Goal: Transaction & Acquisition: Purchase product/service

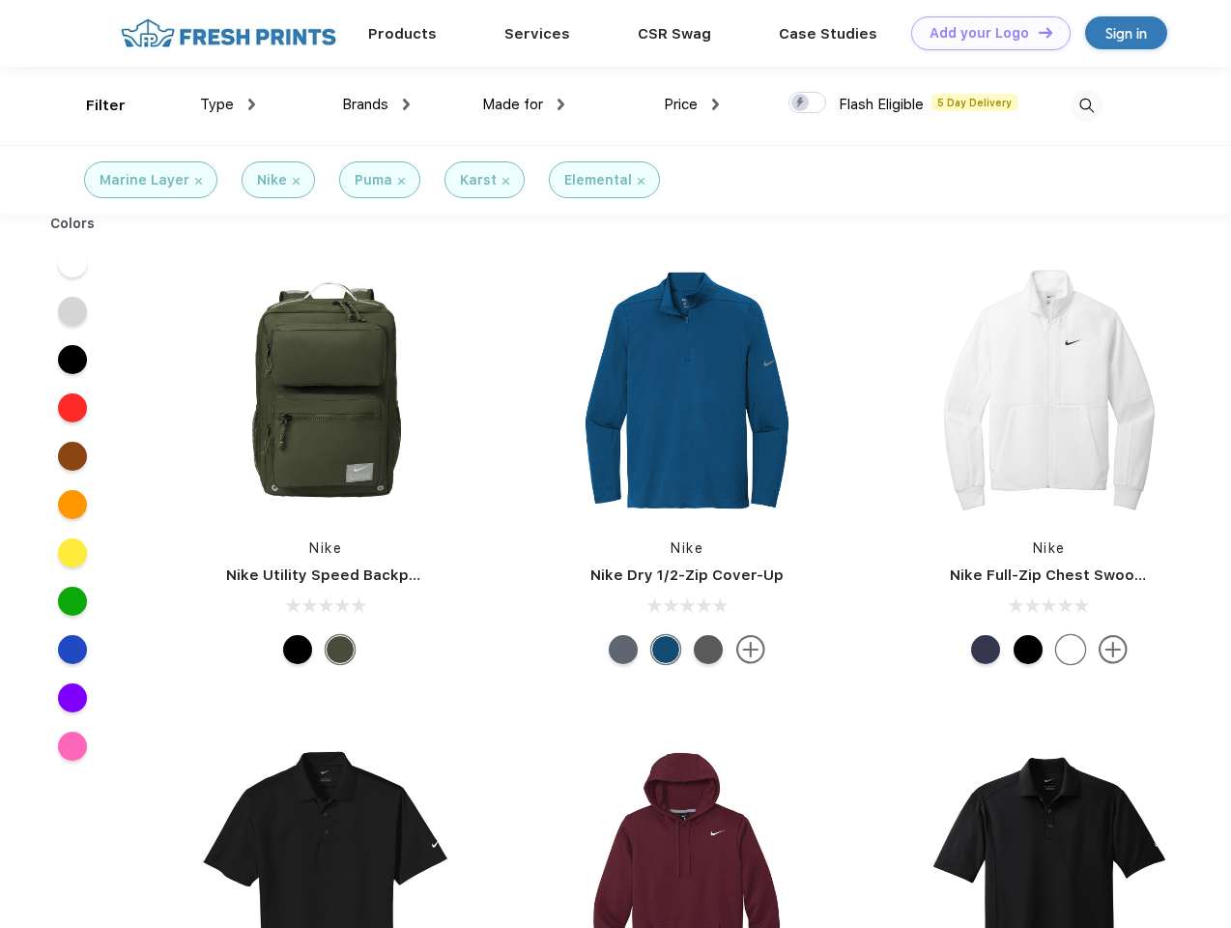
click at [984, 33] on link "Add your Logo Design Tool" at bounding box center [990, 33] width 159 height 34
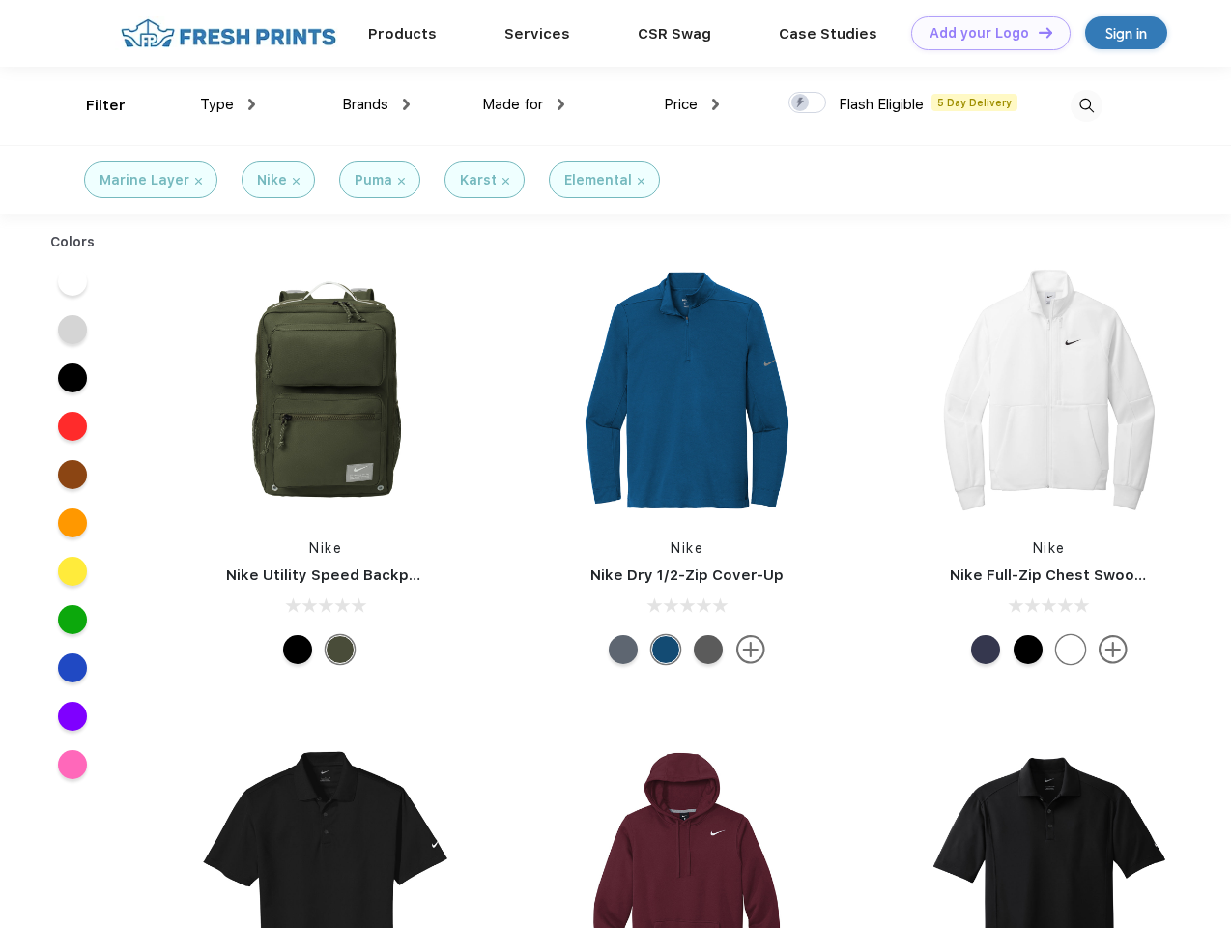
click at [0, 0] on div "Design Tool" at bounding box center [0, 0] width 0 height 0
click at [1037, 32] on link "Add your Logo Design Tool" at bounding box center [990, 33] width 159 height 34
click at [93, 105] on div "Filter" at bounding box center [106, 106] width 40 height 22
click at [228, 104] on span "Type" at bounding box center [217, 104] width 34 height 17
click at [376, 104] on span "Brands" at bounding box center [365, 104] width 46 height 17
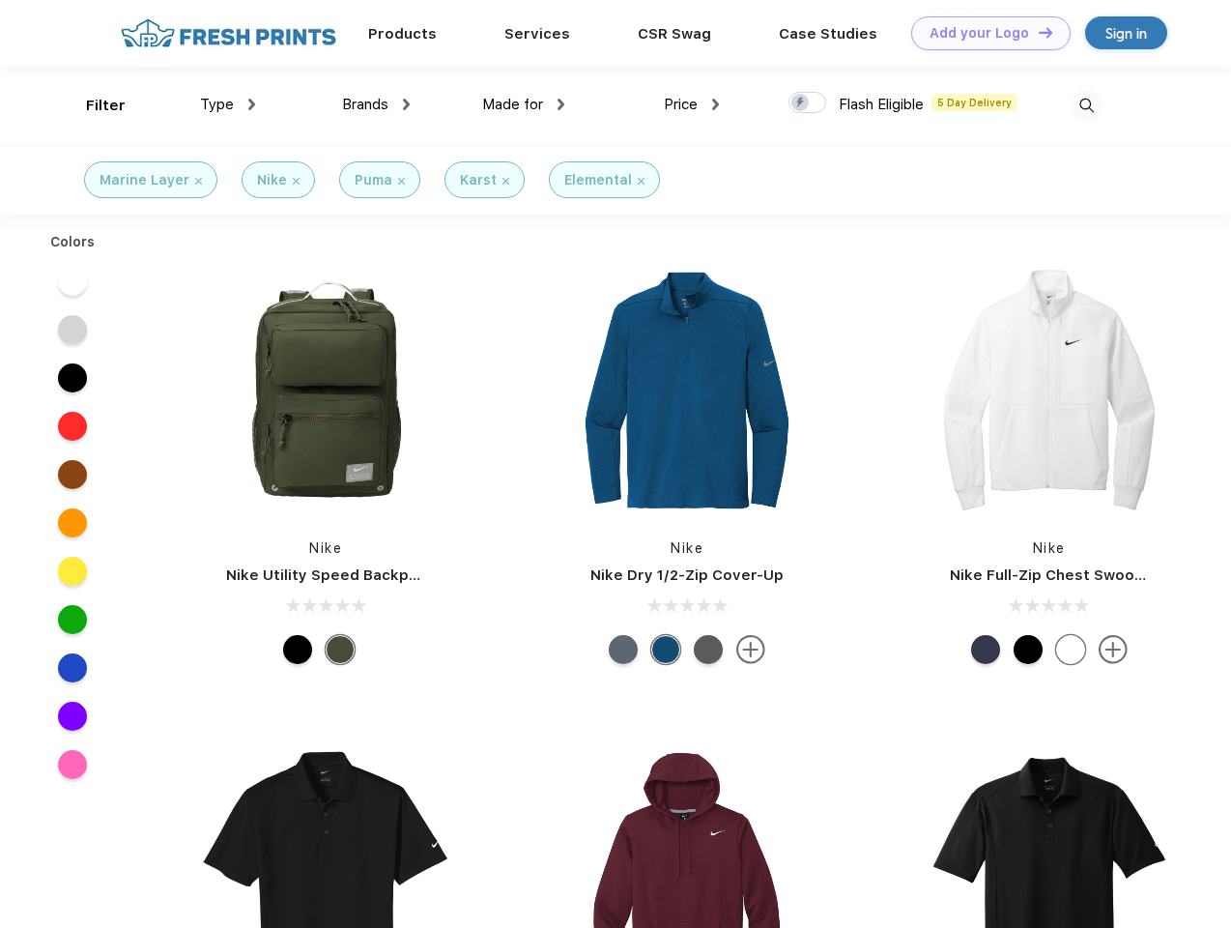
click at [524, 104] on span "Made for" at bounding box center [512, 104] width 61 height 17
click at [692, 104] on span "Price" at bounding box center [681, 104] width 34 height 17
click at [808, 103] on div at bounding box center [808, 102] width 38 height 21
click at [801, 103] on input "checkbox" at bounding box center [795, 97] width 13 height 13
click at [1086, 105] on img at bounding box center [1087, 106] width 32 height 32
